Goal: Task Accomplishment & Management: Manage account settings

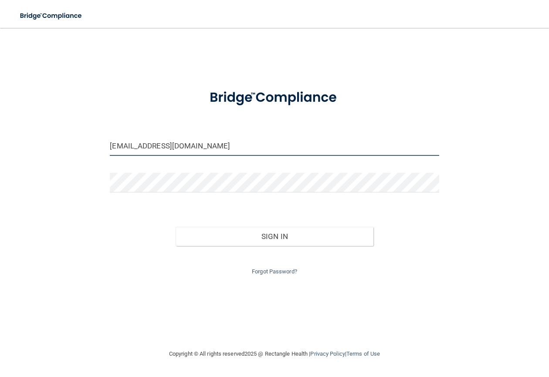
click at [236, 151] on input "lakeshorefamilydentistry@comcast.net" at bounding box center [274, 146] width 329 height 20
type input "[EMAIL_ADDRESS][DOMAIN_NAME]"
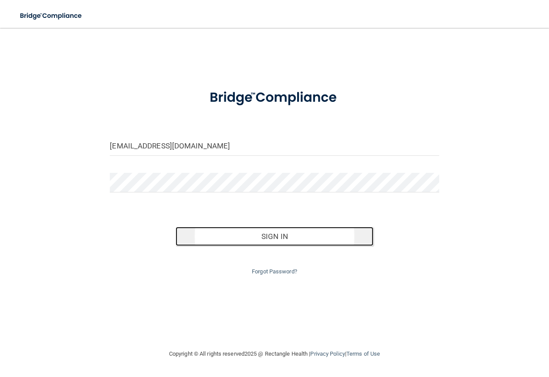
click at [278, 240] on button "Sign In" at bounding box center [273, 236] width 197 height 19
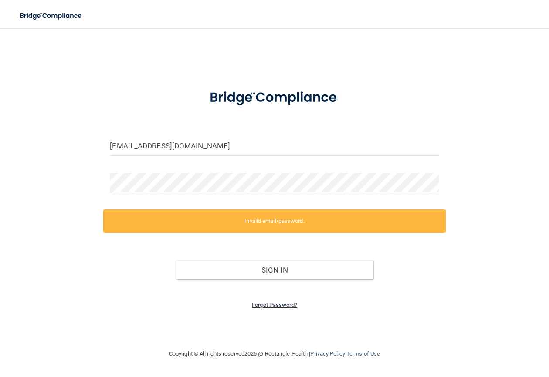
click at [284, 307] on link "Forgot Password?" at bounding box center [274, 305] width 45 height 7
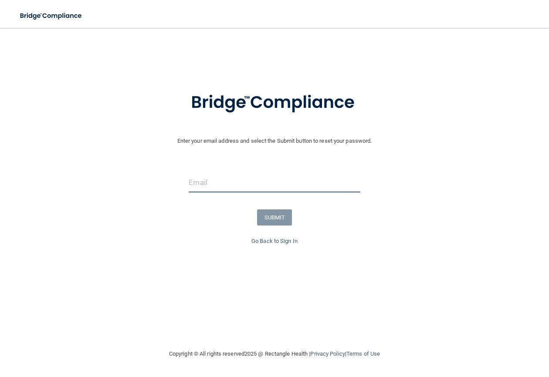
click at [242, 182] on input "email" at bounding box center [274, 183] width 171 height 20
type input "[EMAIL_ADDRESS][DOMAIN_NAME]"
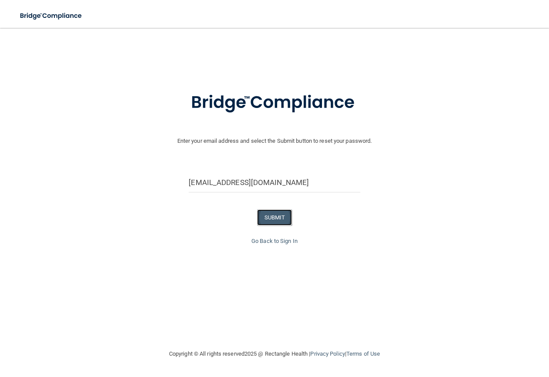
click at [274, 222] on button "SUBMIT" at bounding box center [274, 217] width 35 height 16
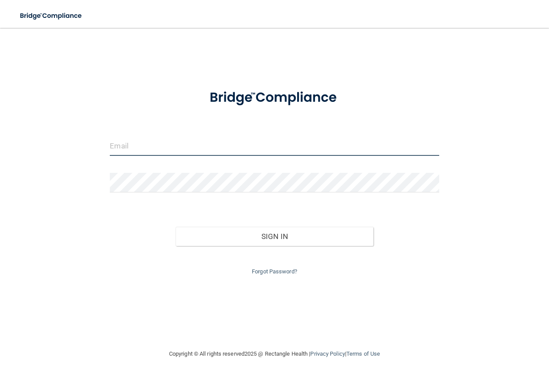
type input "[EMAIL_ADDRESS][DOMAIN_NAME]"
drag, startPoint x: 233, startPoint y: 145, endPoint x: -5, endPoint y: 164, distance: 238.5
click at [0, 164] on html "Toggle navigation Manage My Enterprise Manage My Location [EMAIL_ADDRESS][DOMAI…" at bounding box center [274, 188] width 549 height 377
